Goal: Transaction & Acquisition: Purchase product/service

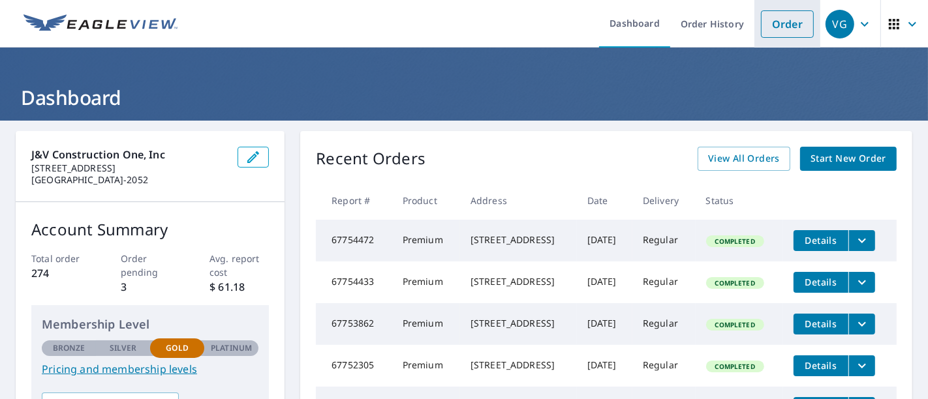
click at [773, 22] on link "Order" at bounding box center [787, 23] width 53 height 27
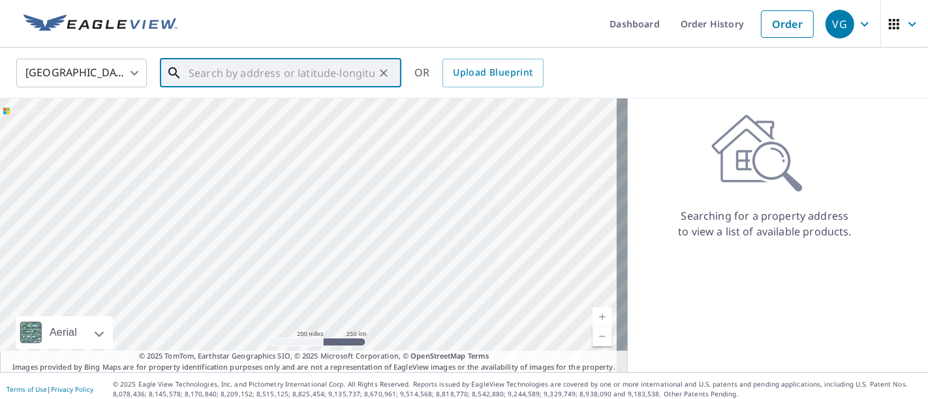
click at [364, 80] on input "text" at bounding box center [282, 73] width 186 height 37
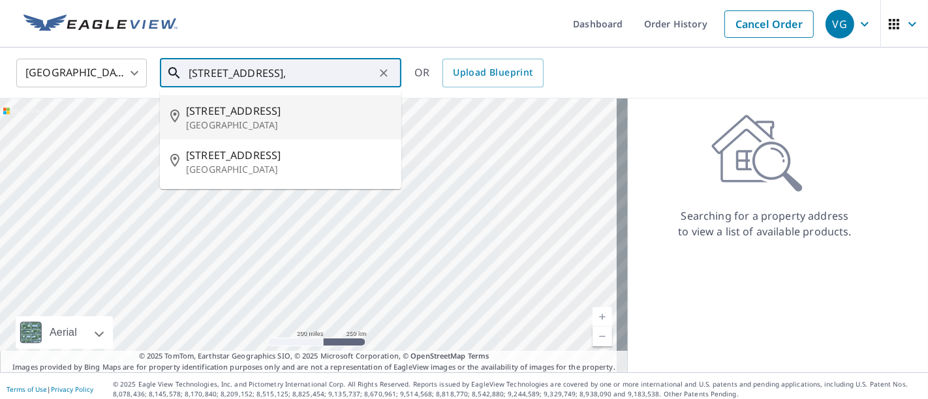
click at [313, 115] on span "[STREET_ADDRESS]" at bounding box center [288, 111] width 205 height 16
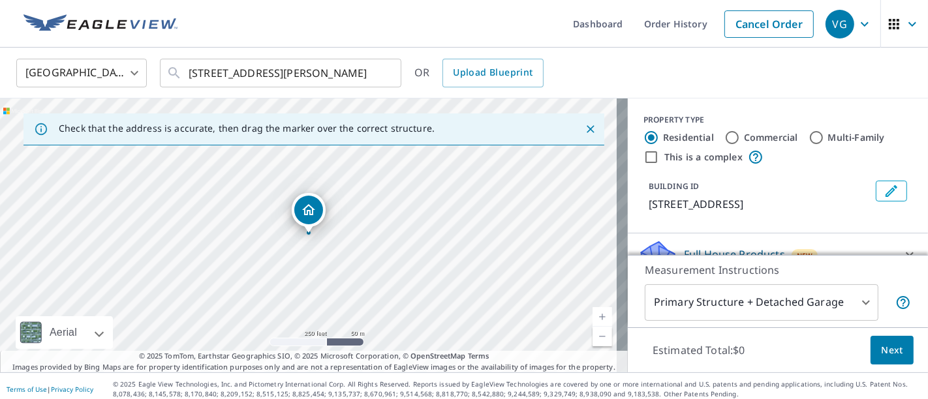
click at [592, 316] on link "Current Level 17, Zoom In" at bounding box center [602, 317] width 20 height 20
click at [592, 316] on link "Current Level 18, Zoom In" at bounding box center [602, 317] width 20 height 20
click at [592, 339] on link "Current Level 19, Zoom Out" at bounding box center [602, 337] width 20 height 20
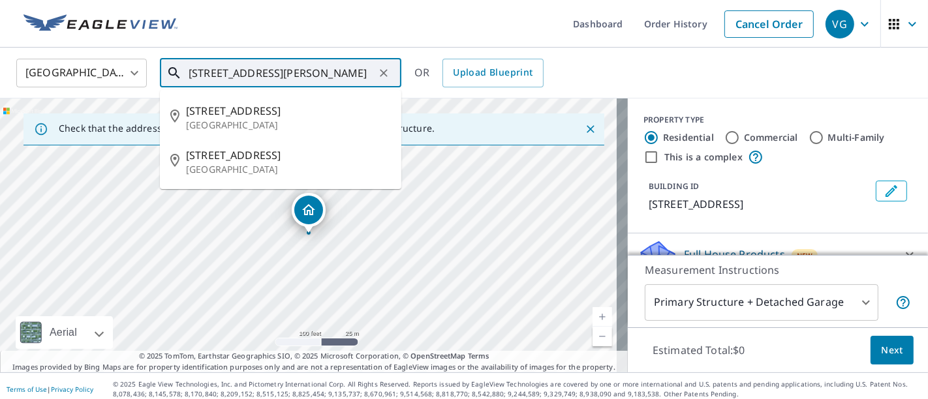
click at [208, 75] on input "[STREET_ADDRESS][PERSON_NAME]" at bounding box center [282, 73] width 186 height 37
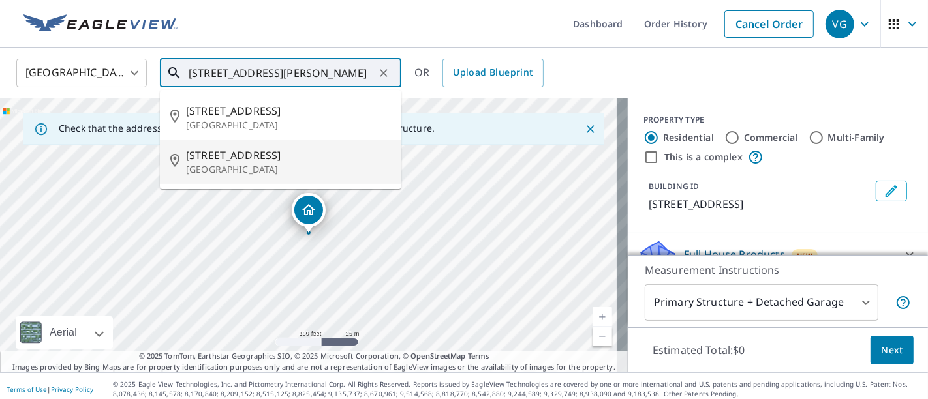
click at [230, 156] on span "[STREET_ADDRESS]" at bounding box center [288, 155] width 205 height 16
type input "[STREET_ADDRESS][PERSON_NAME]"
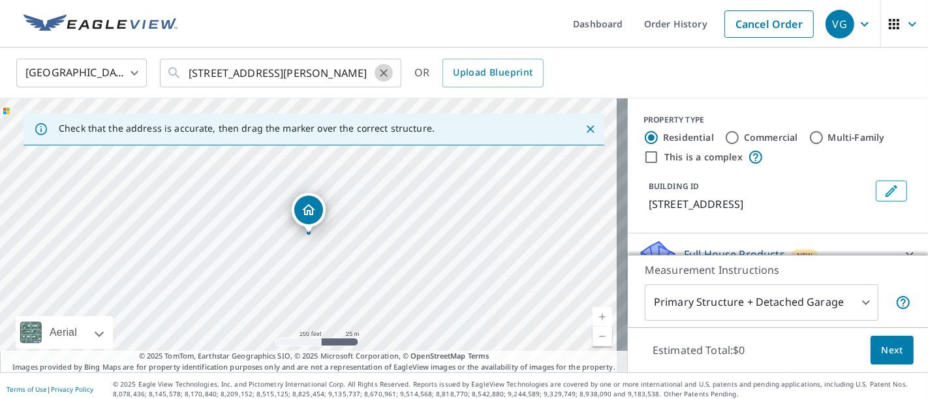
click at [391, 77] on button "Clear" at bounding box center [383, 73] width 18 height 18
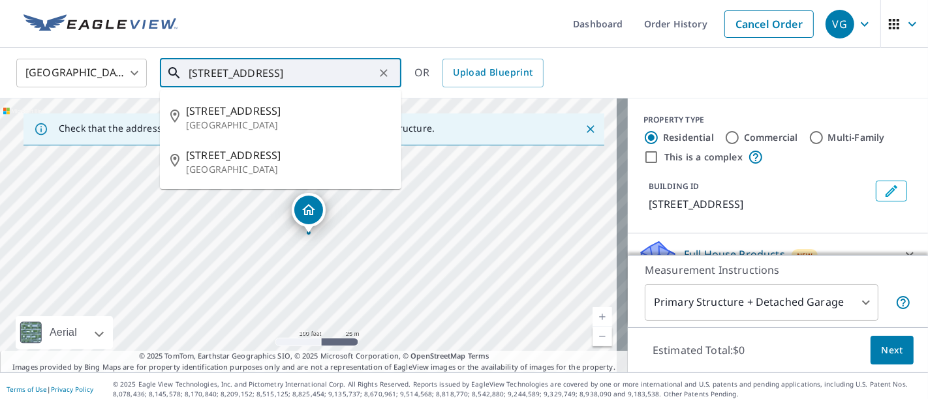
click at [242, 68] on input "[STREET_ADDRESS]" at bounding box center [282, 73] width 186 height 37
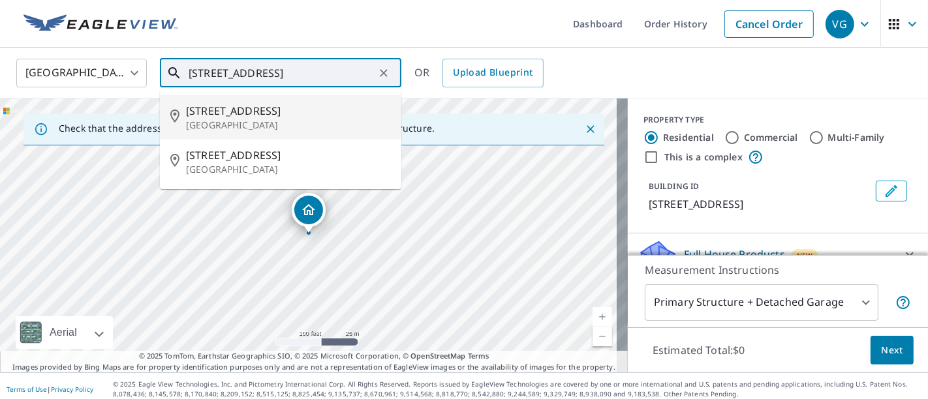
click at [256, 112] on span "[STREET_ADDRESS]" at bounding box center [288, 111] width 205 height 16
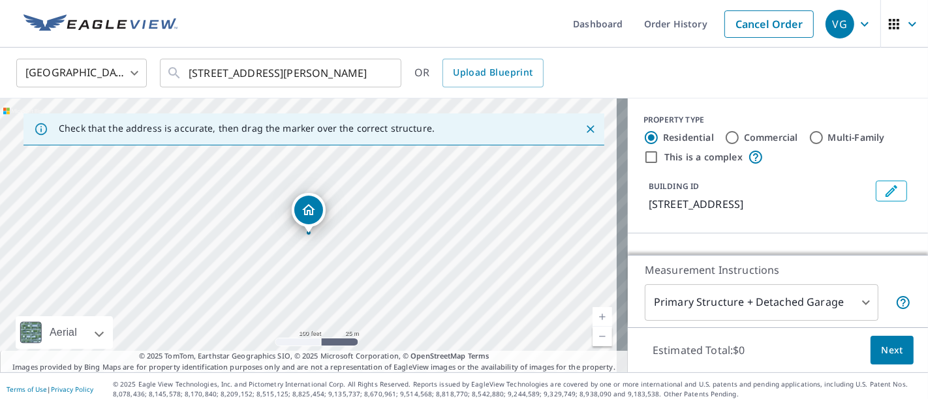
click at [592, 310] on link "Current Level 18, Zoom In" at bounding box center [602, 317] width 20 height 20
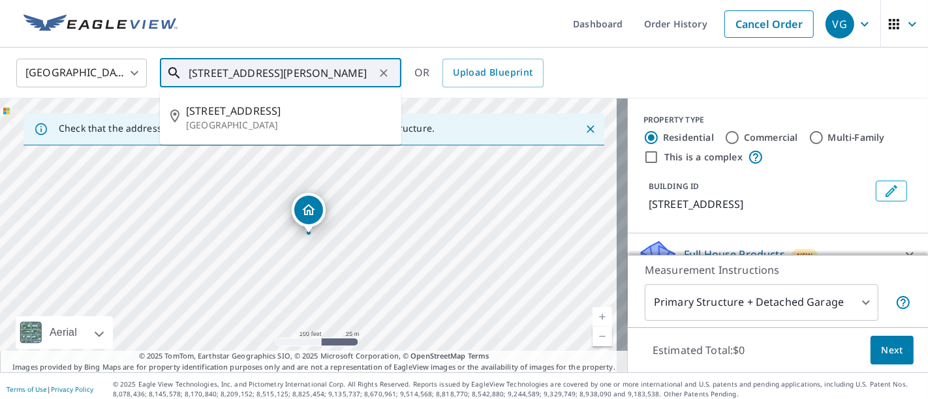
click at [220, 73] on input "[STREET_ADDRESS][PERSON_NAME]" at bounding box center [282, 73] width 186 height 37
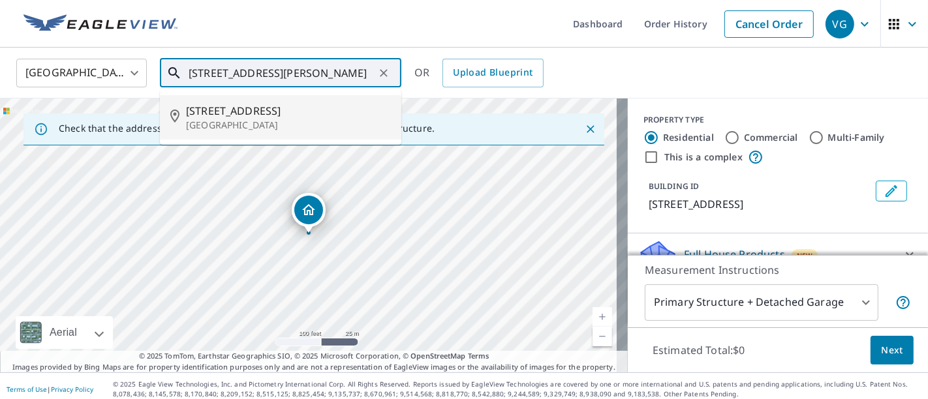
click at [359, 74] on input "[STREET_ADDRESS][PERSON_NAME]" at bounding box center [282, 73] width 186 height 37
type input "[STREET_ADDRESS][PERSON_NAME]"
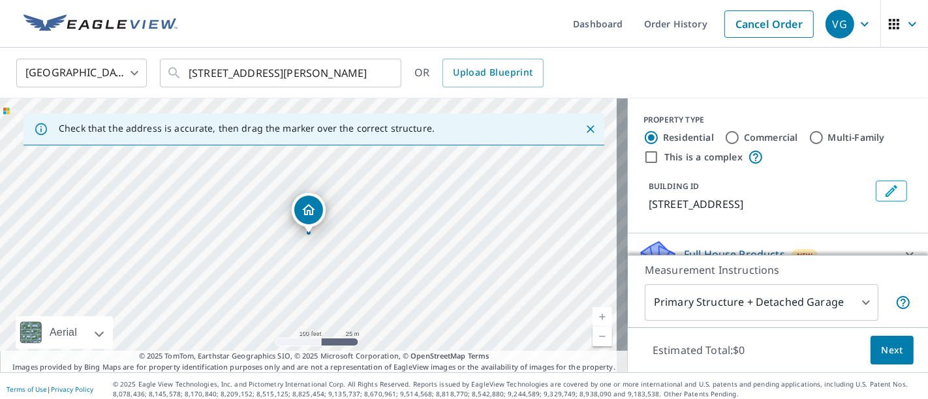
click at [592, 314] on link "Current Level 18, Zoom In" at bounding box center [602, 317] width 20 height 20
click at [592, 314] on link "Current Level 19, Zoom In" at bounding box center [602, 317] width 20 height 20
drag, startPoint x: 414, startPoint y: 239, endPoint x: 402, endPoint y: 151, distance: 88.8
click at [402, 151] on div "[STREET_ADDRESS][PERSON_NAME]" at bounding box center [313, 235] width 627 height 274
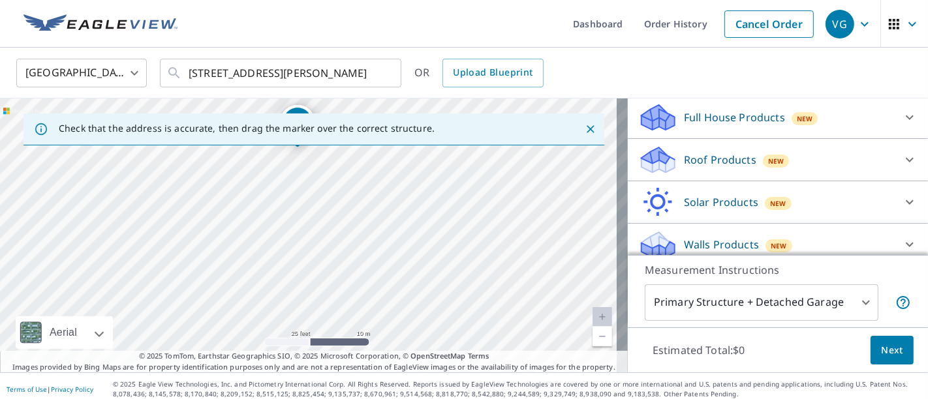
scroll to position [138, 0]
click at [710, 160] on p "Roof Products" at bounding box center [720, 159] width 72 height 16
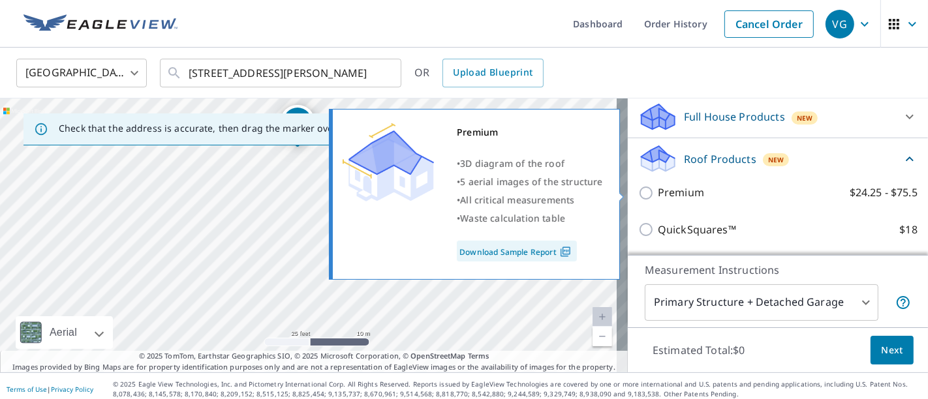
click at [638, 192] on input "Premium $24.25 - $75.5" at bounding box center [648, 193] width 20 height 16
checkbox input "true"
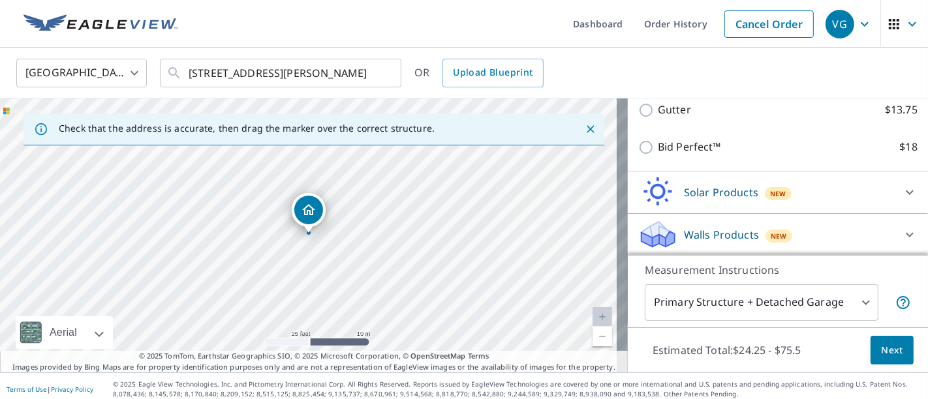
scroll to position [5, 0]
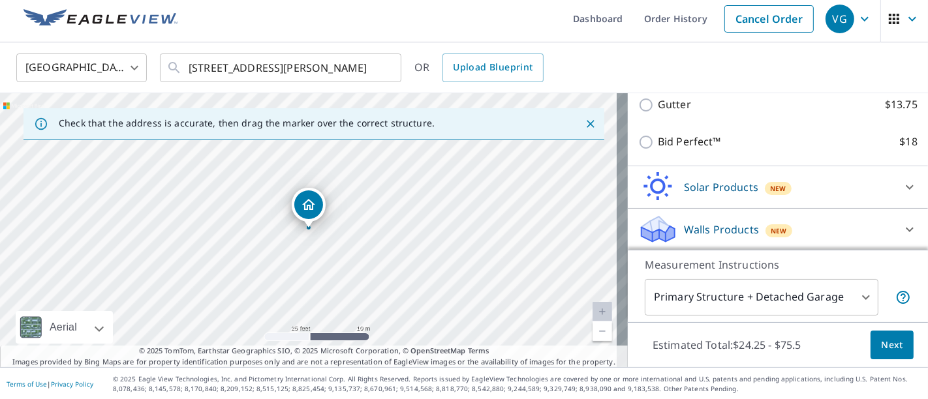
click at [746, 290] on body "VG VG Dashboard Order History Cancel Order VG [GEOGRAPHIC_DATA] US ​ [STREET_AD…" at bounding box center [464, 199] width 928 height 399
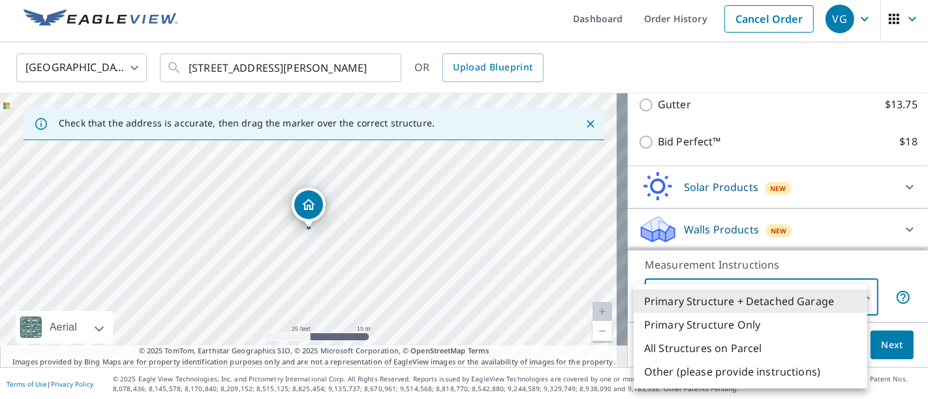
click at [868, 263] on div at bounding box center [464, 199] width 928 height 399
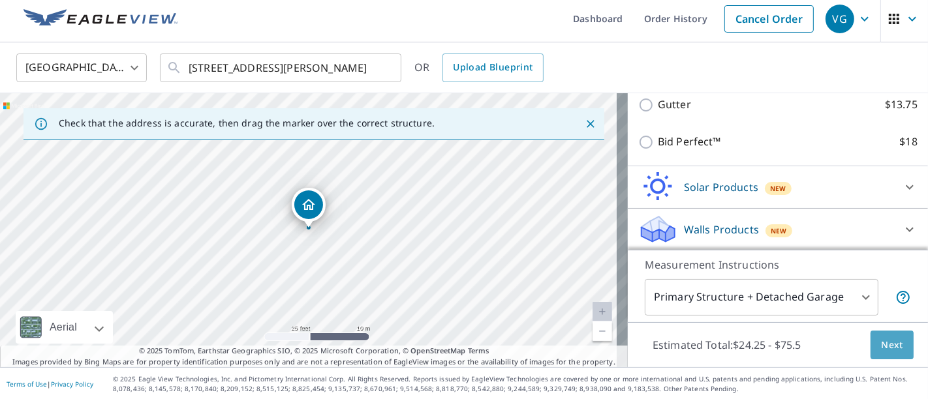
click at [881, 338] on span "Next" at bounding box center [892, 345] width 22 height 16
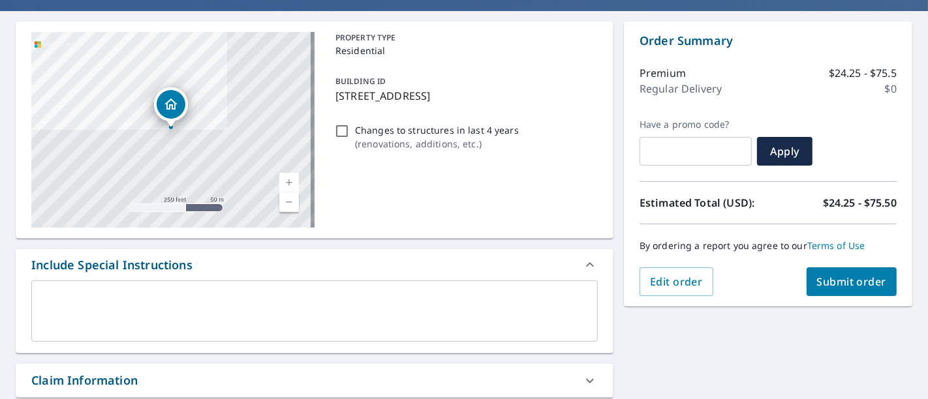
scroll to position [110, 0]
click at [843, 279] on span "Submit order" at bounding box center [852, 282] width 70 height 14
